Goal: Task Accomplishment & Management: Manage account settings

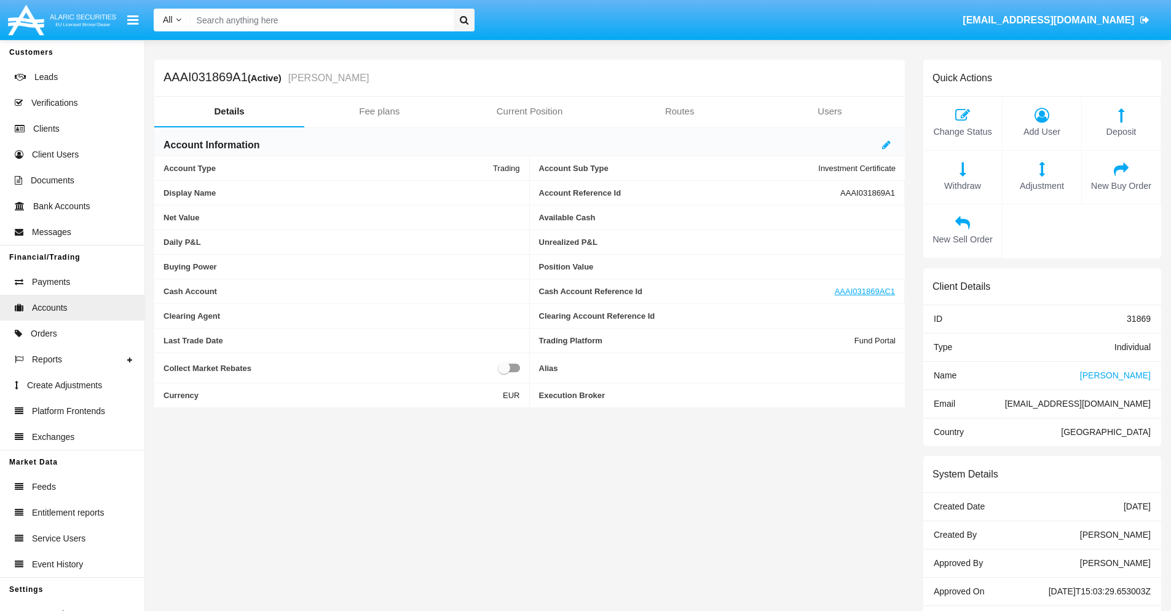
click at [379, 111] on link "Fee plans" at bounding box center [379, 112] width 150 height 30
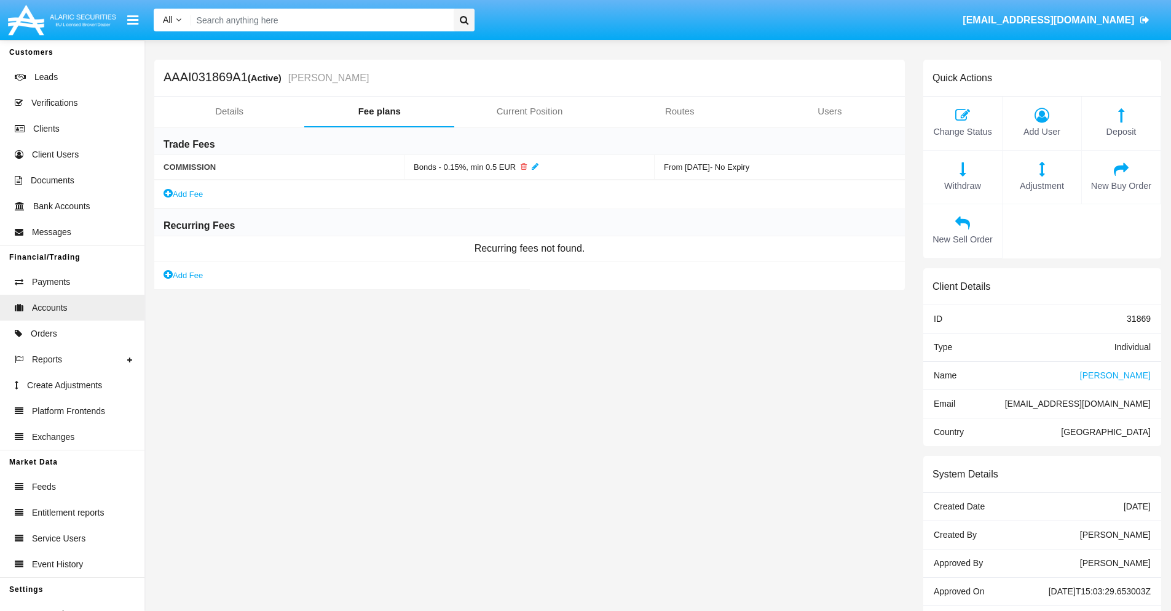
click at [184, 275] on link "Add Fee" at bounding box center [183, 275] width 39 height 13
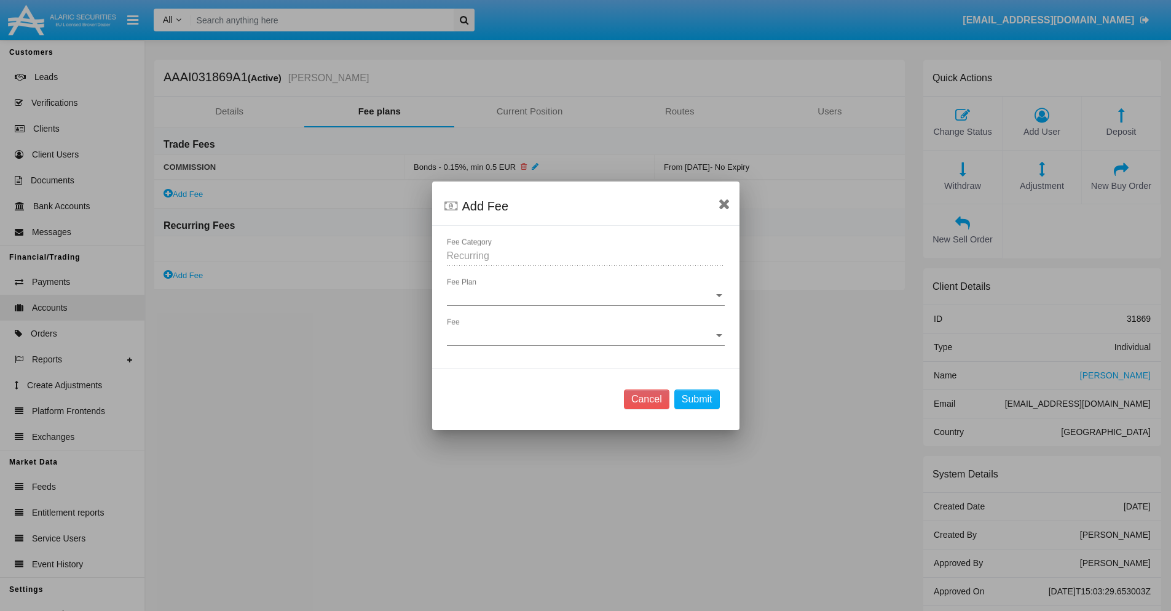
click at [585, 295] on span "Fee Plan" at bounding box center [580, 295] width 267 height 11
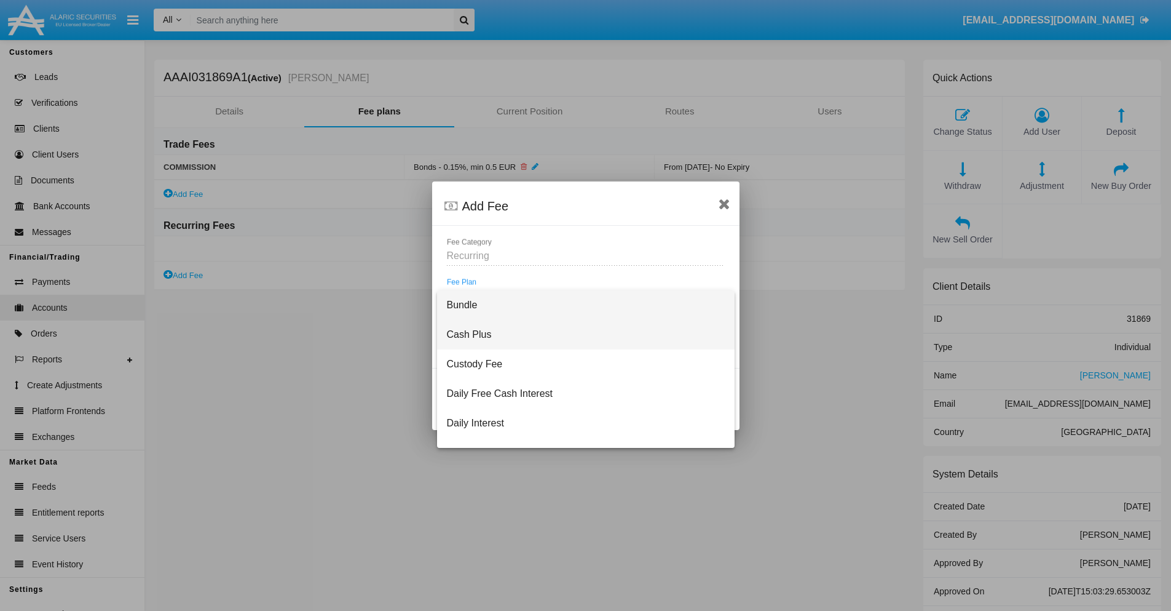
click at [581, 334] on span "Cash Plus" at bounding box center [586, 335] width 278 height 30
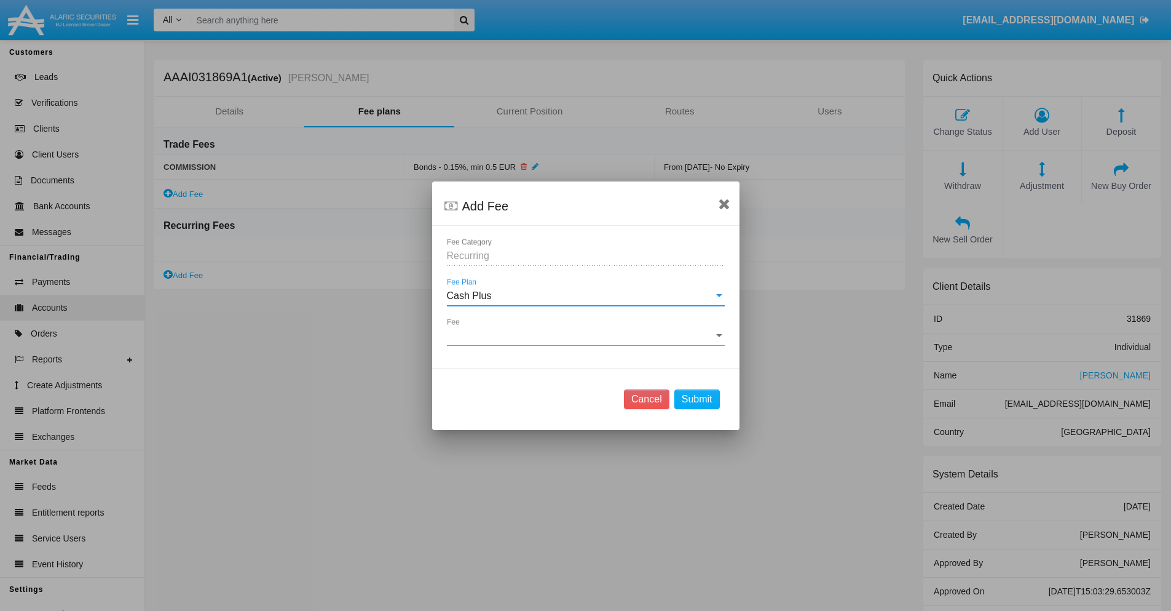
click at [585, 335] on span "Fee" at bounding box center [580, 335] width 267 height 11
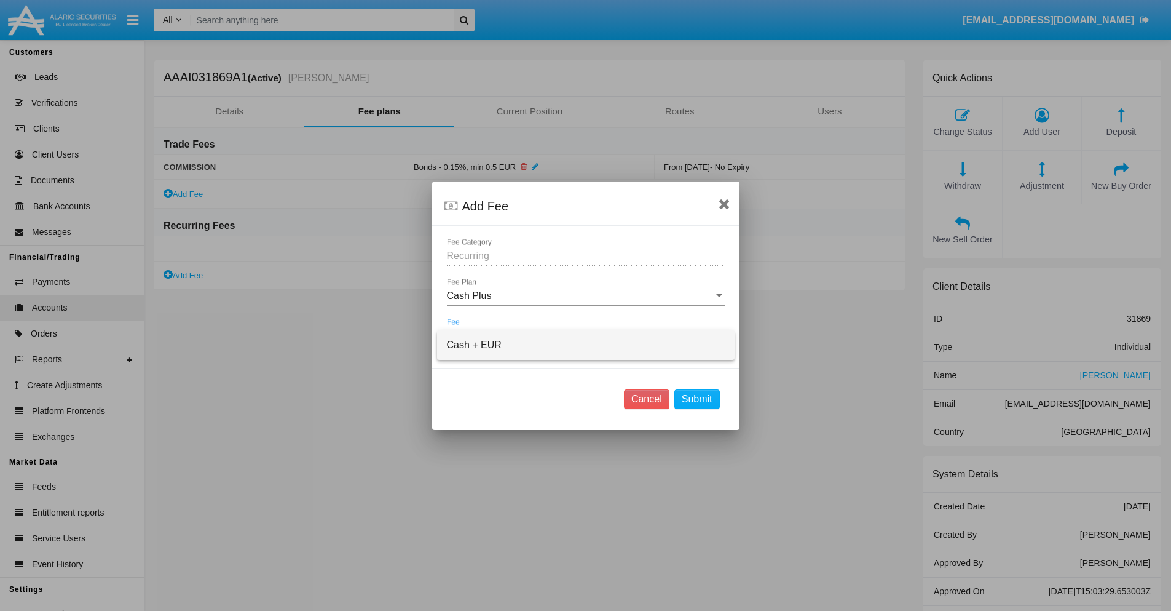
click at [585, 344] on span "Cash + EUR" at bounding box center [586, 345] width 278 height 30
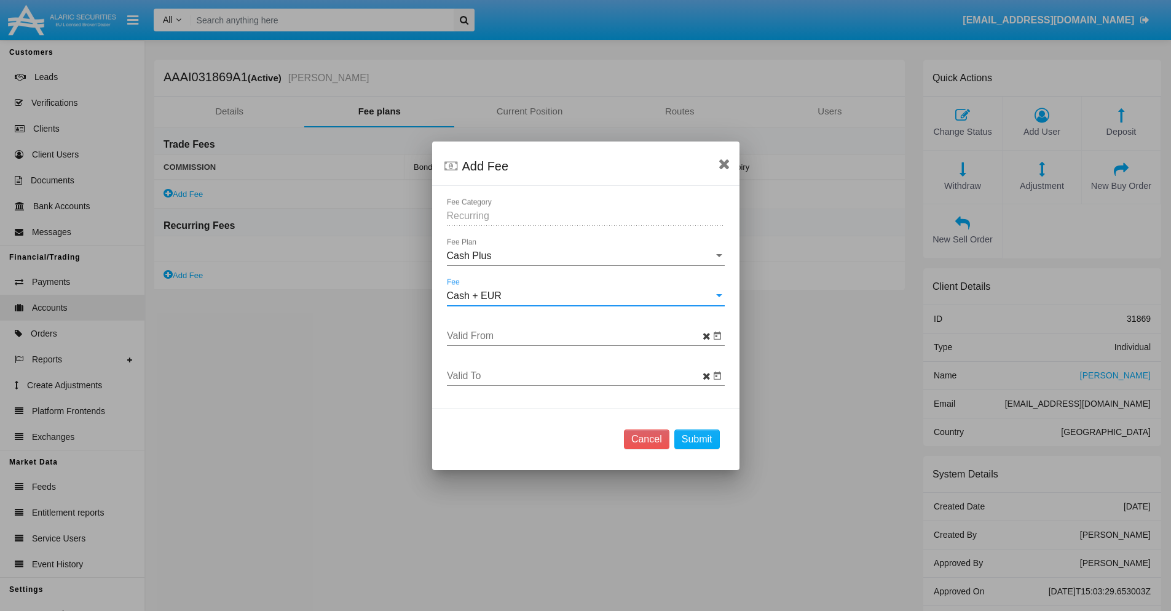
click at [578, 335] on input "Valid From" at bounding box center [578, 335] width 263 height 11
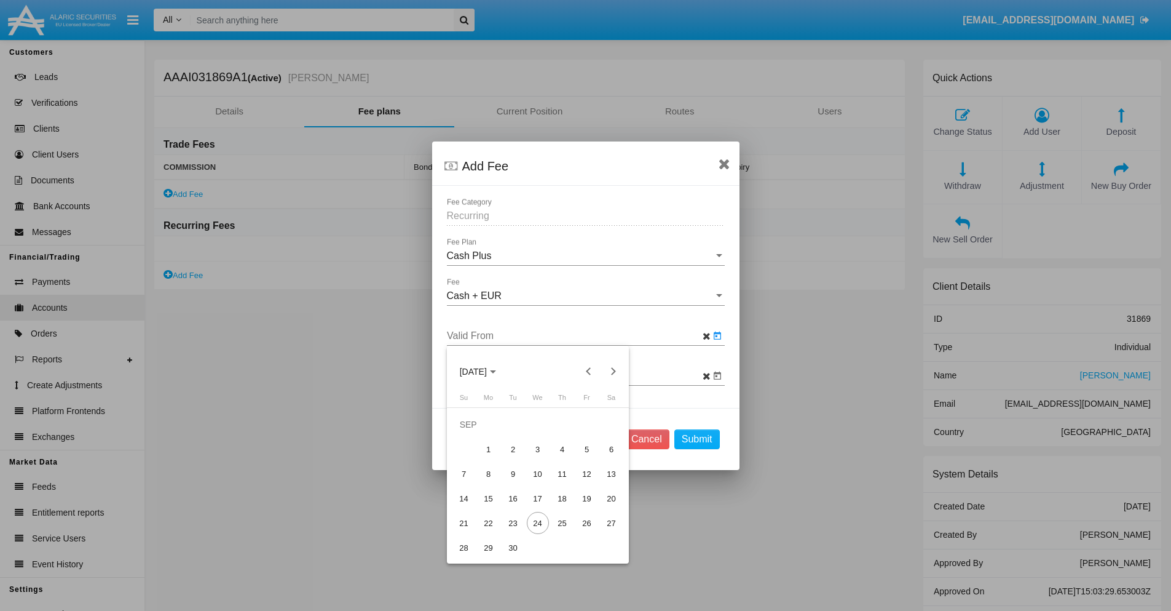
click at [483, 371] on span "SEP 2025" at bounding box center [473, 371] width 27 height 10
click at [516, 458] on div "2025" at bounding box center [516, 459] width 39 height 22
click at [473, 483] on div "SEP" at bounding box center [473, 483] width 39 height 22
click at [537, 523] on div "24" at bounding box center [538, 523] width 22 height 22
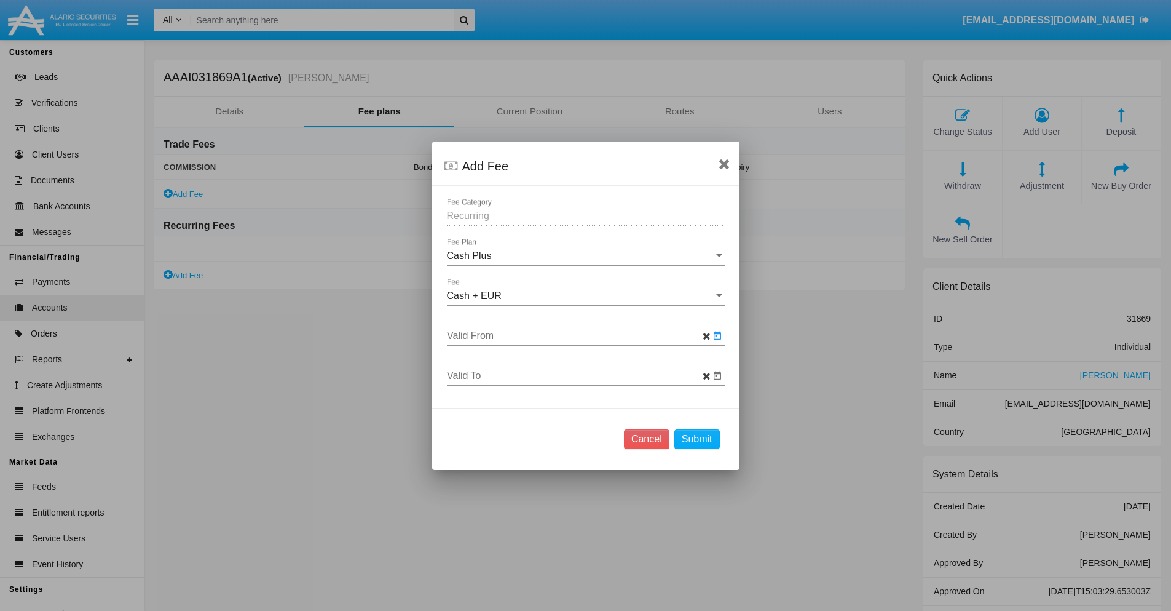
type input "[DATE]"
click at [578, 375] on input "Valid To" at bounding box center [578, 375] width 263 height 11
click at [483, 165] on span "SEP 2025" at bounding box center [473, 166] width 27 height 10
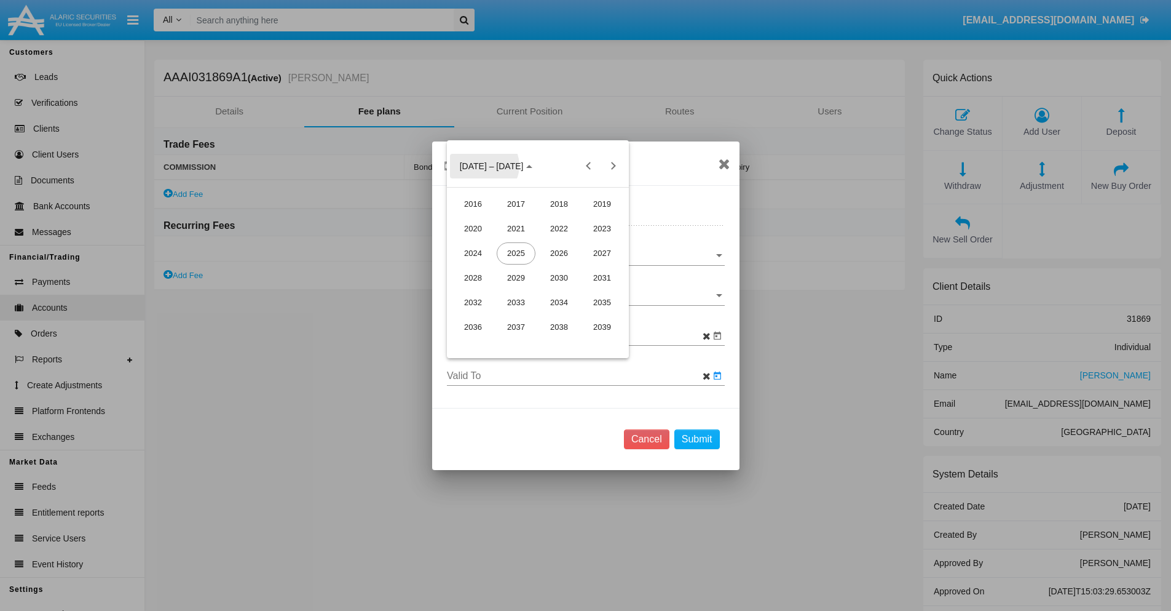
click at [516, 253] on div "2025" at bounding box center [516, 253] width 39 height 22
click at [516, 277] on div "OCT" at bounding box center [516, 278] width 39 height 22
click at [611, 293] on div "25" at bounding box center [612, 293] width 22 height 22
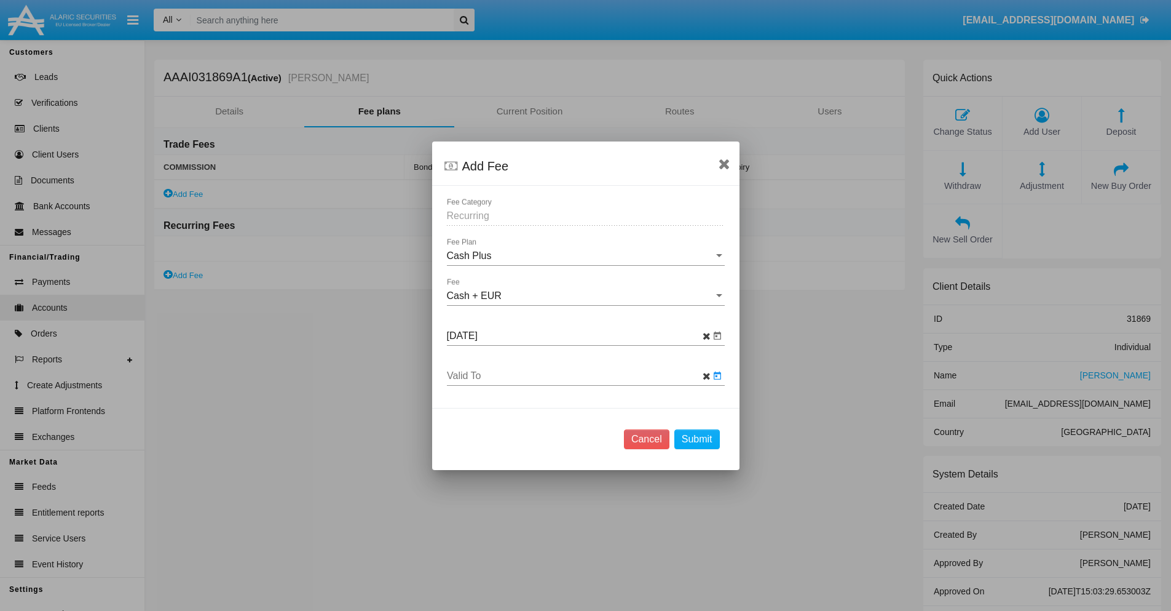
type input "10/25/25"
click at [697, 438] on button "Submit" at bounding box center [698, 439] width 46 height 20
